Goal: Task Accomplishment & Management: Complete application form

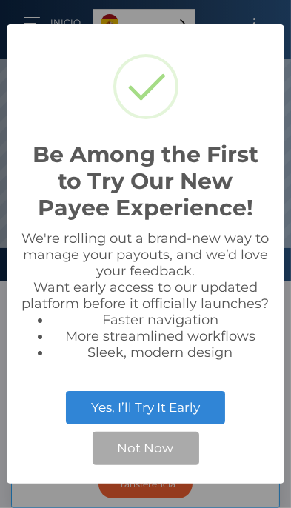
scroll to position [281, 291]
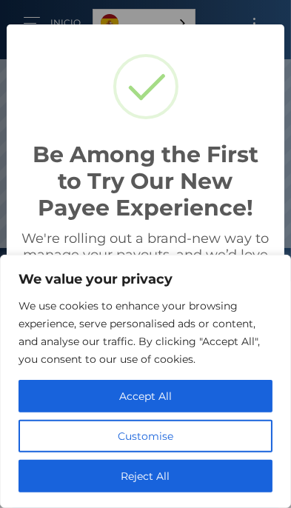
click at [170, 396] on button "Accept All" at bounding box center [146, 396] width 254 height 33
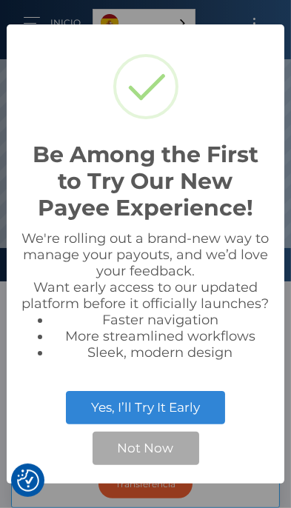
checkbox input "true"
click at [169, 421] on button "Yes, I’ll Try It Early" at bounding box center [145, 407] width 159 height 33
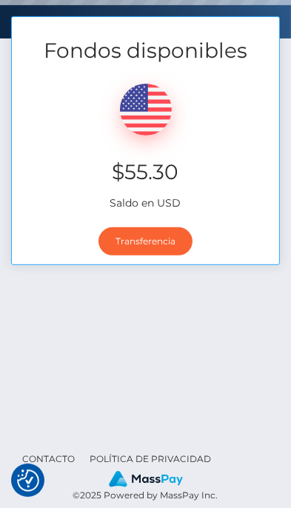
scroll to position [258, 0]
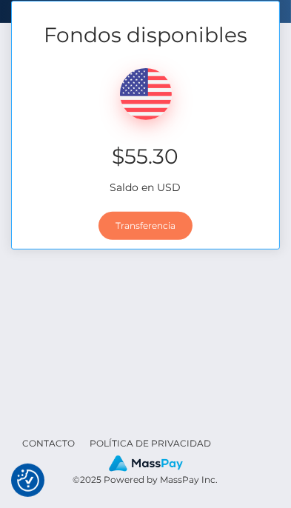
click at [149, 225] on link "Transferencia" at bounding box center [145, 226] width 94 height 28
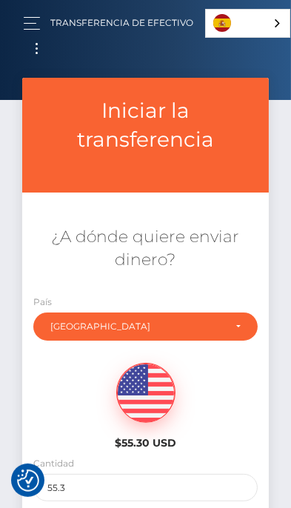
scroll to position [158, 0]
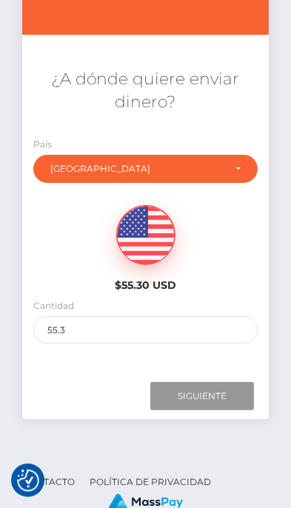
click at [202, 392] on input "Next" at bounding box center [202, 396] width 104 height 28
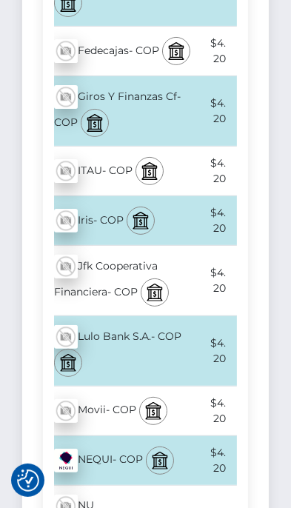
scroll to position [3391, 0]
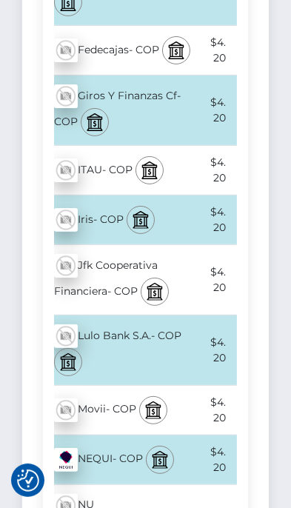
click at [115, 450] on div "NEQUI - COP" at bounding box center [124, 460] width 162 height 46
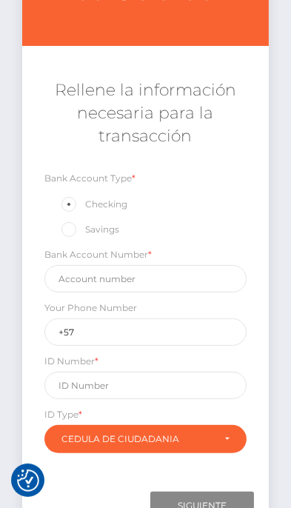
scroll to position [257, 0]
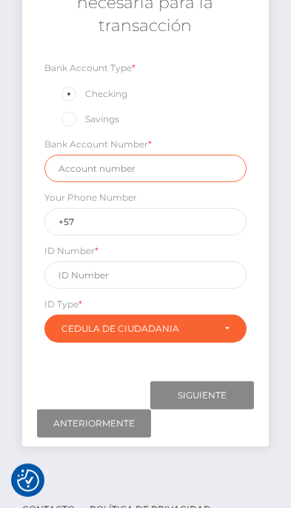
click at [169, 166] on input "text" at bounding box center [145, 168] width 202 height 27
type input "3014697742"
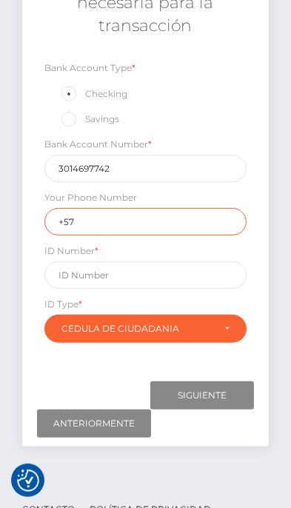
click at [144, 222] on input "+57" at bounding box center [145, 221] width 202 height 27
type input "+573014697742"
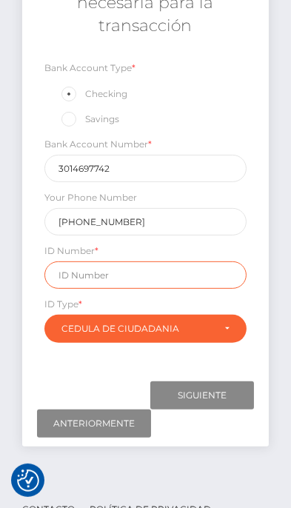
click at [139, 273] on input "text" at bounding box center [145, 274] width 202 height 27
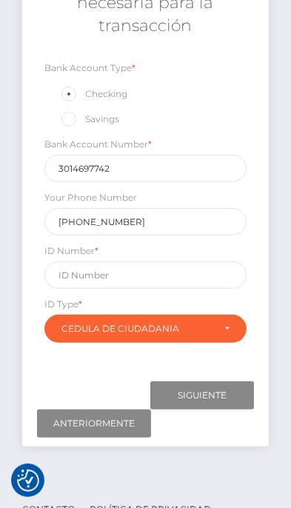
click at [85, 117] on span at bounding box center [85, 118] width 0 height 11
click at [73, 117] on input "Savings" at bounding box center [75, 118] width 10 height 10
radio input "true"
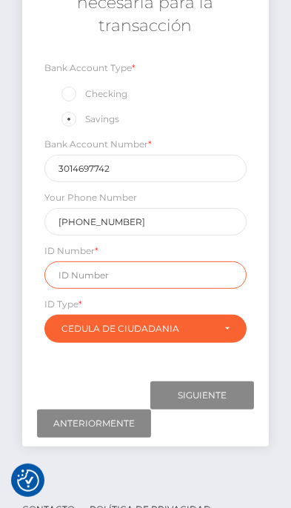
click at [127, 272] on input "text" at bounding box center [145, 274] width 202 height 27
type input "59675378"
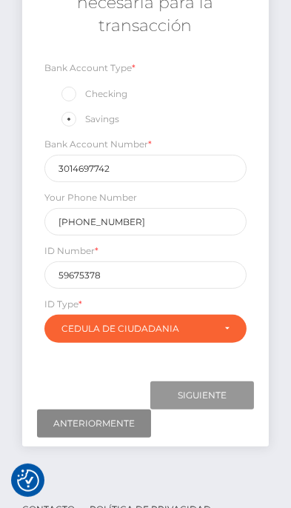
click at [218, 398] on input "Next" at bounding box center [202, 395] width 104 height 28
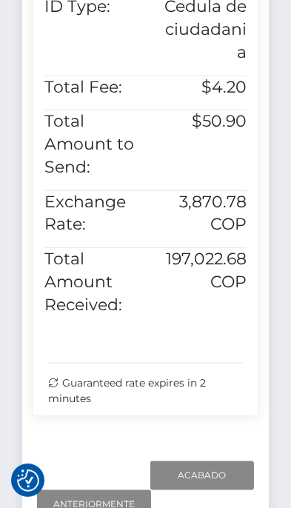
scroll to position [943, 0]
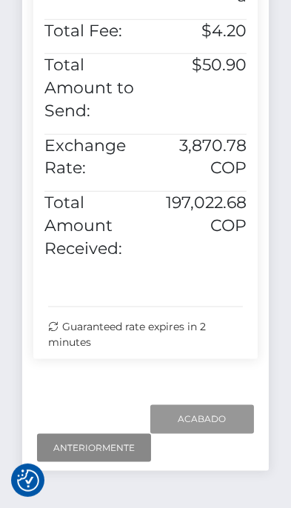
click at [201, 405] on input "Finish" at bounding box center [202, 419] width 104 height 28
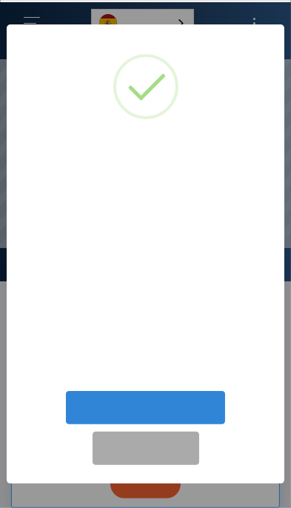
scroll to position [281, 291]
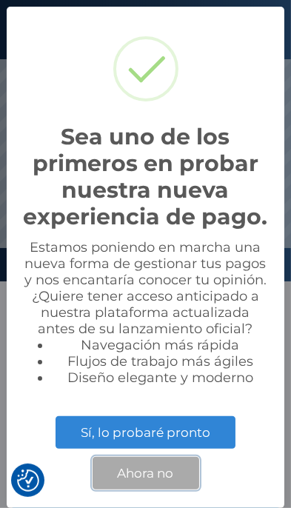
click at [142, 474] on button "Ahora no" at bounding box center [146, 473] width 107 height 33
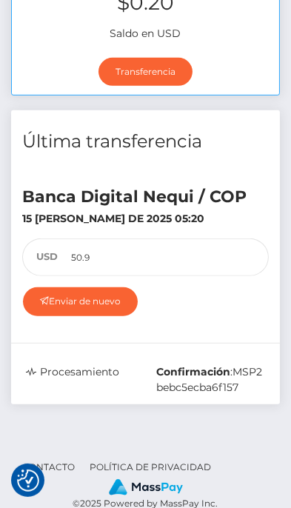
scroll to position [0, 0]
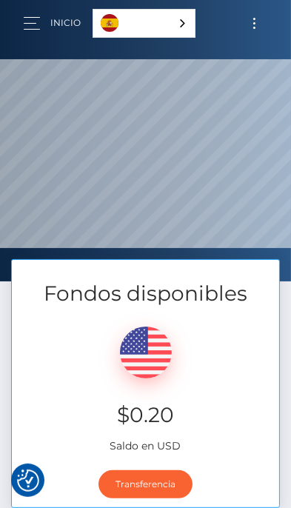
click at [58, 22] on link "Inicio" at bounding box center [65, 22] width 30 height 31
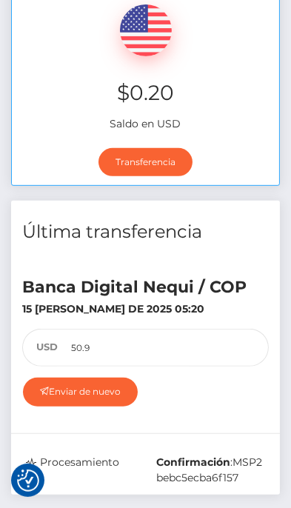
scroll to position [321, 0]
